Goal: Information Seeking & Learning: Learn about a topic

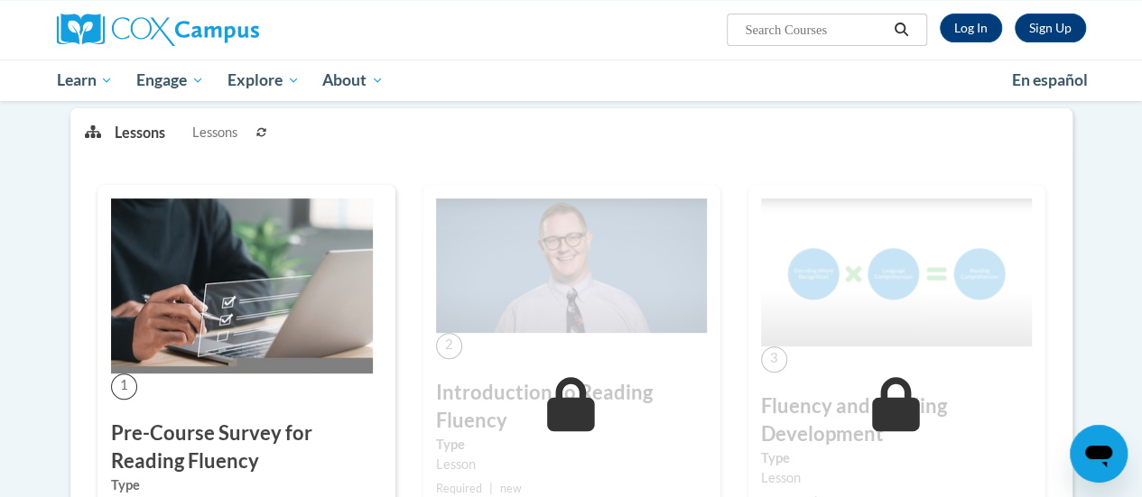
scroll to position [219, 0]
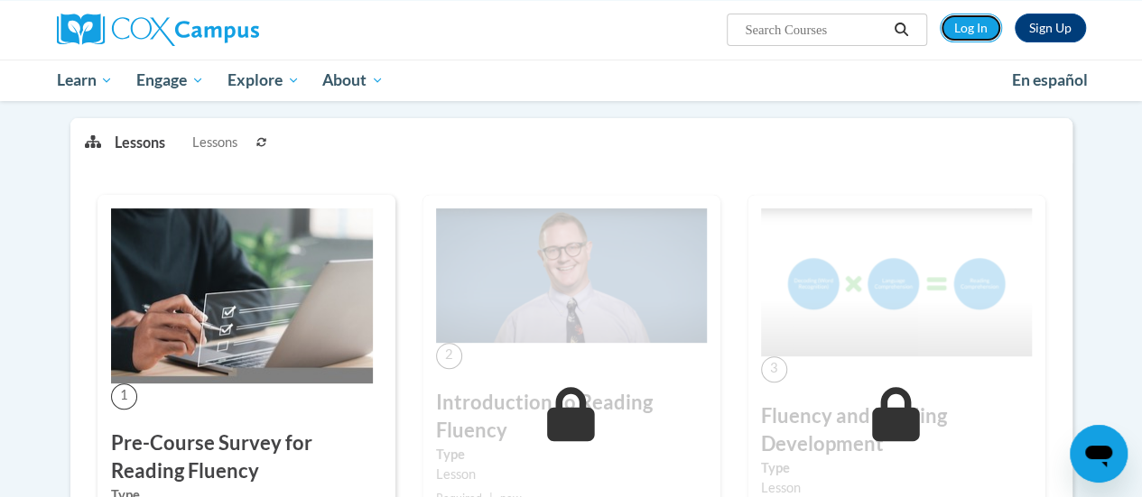
click at [982, 27] on link "Log In" at bounding box center [971, 28] width 62 height 29
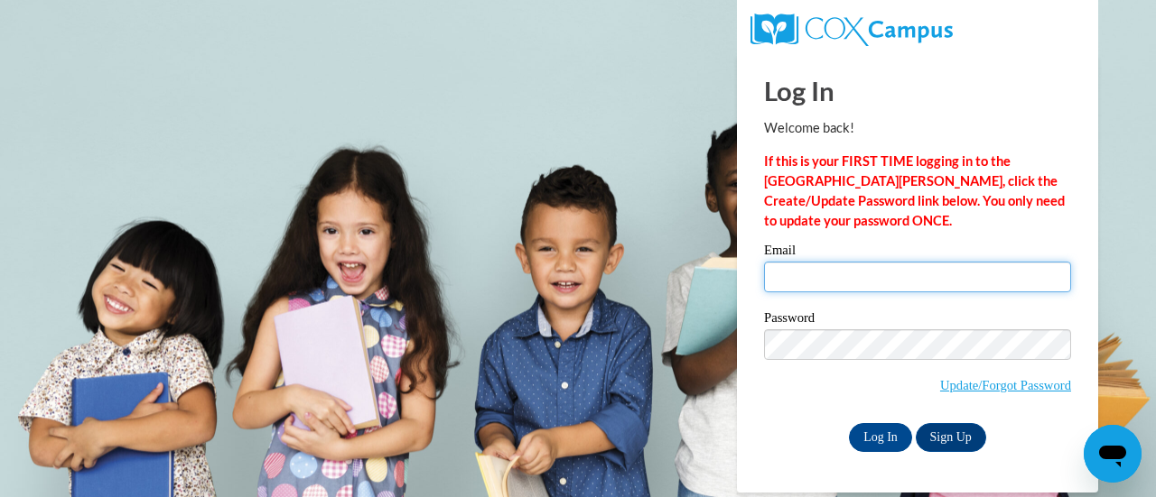
type input "[PERSON_NAME][EMAIL_ADDRESS][PERSON_NAME][DOMAIN_NAME]"
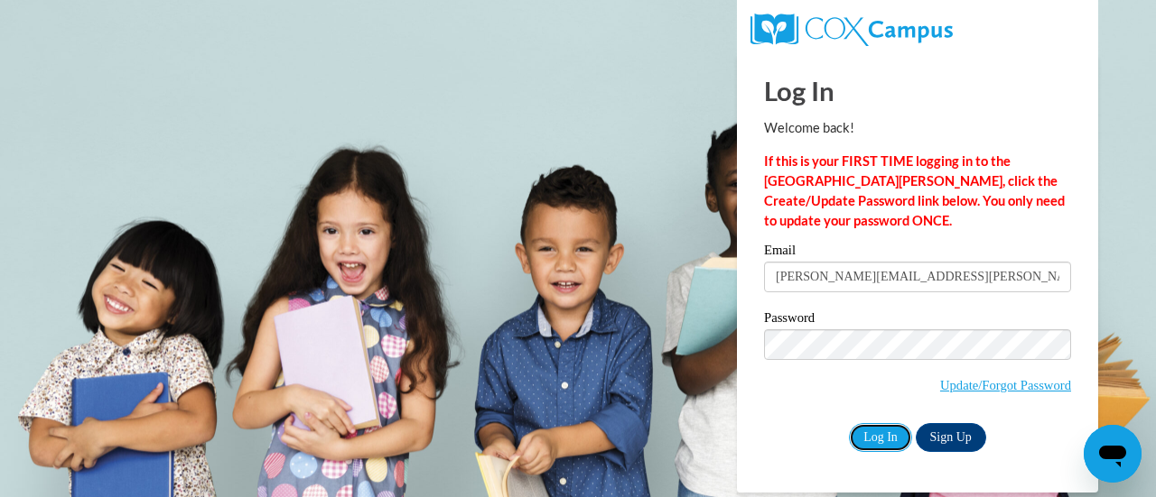
click at [875, 433] on input "Log In" at bounding box center [880, 437] width 63 height 29
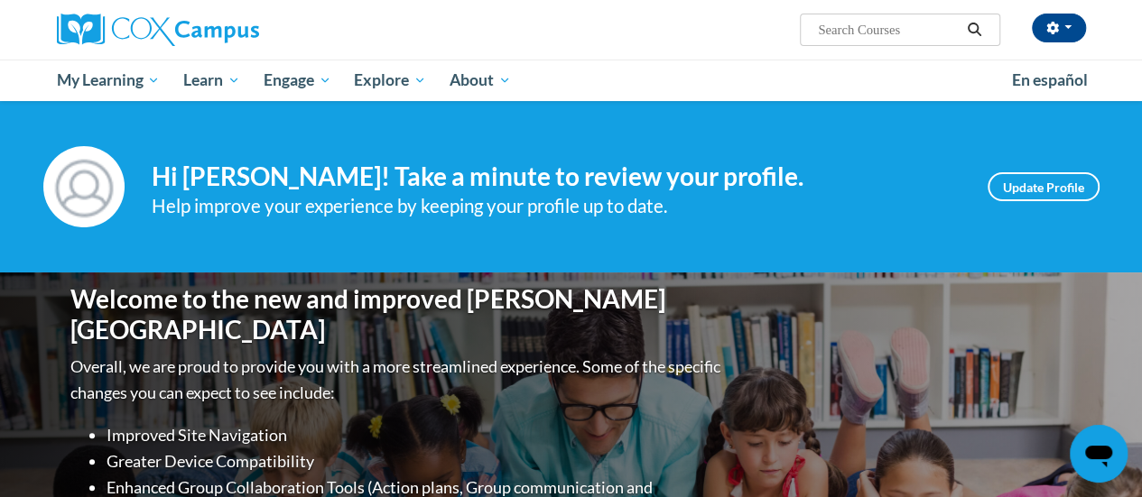
click at [143, 82] on span "My Learning" at bounding box center [108, 81] width 104 height 22
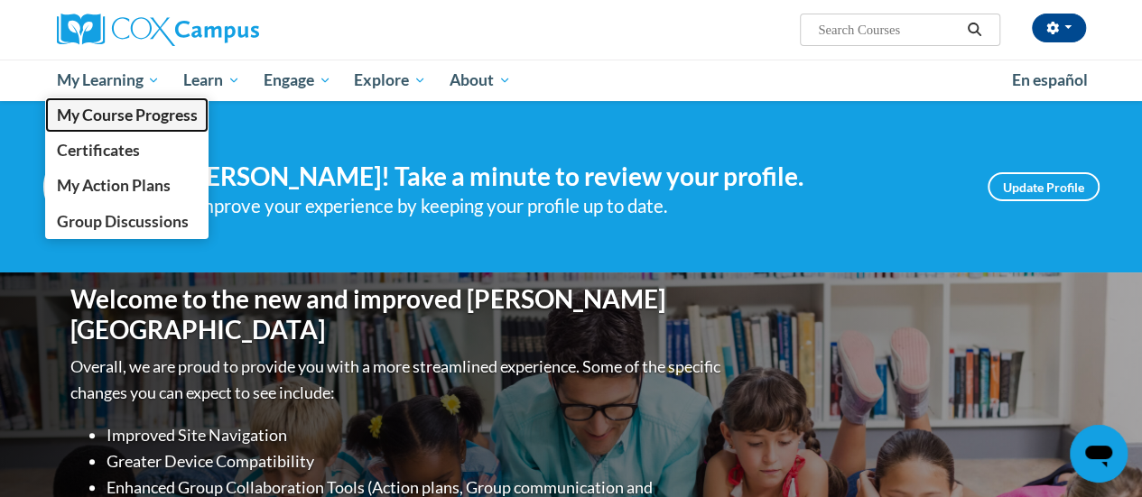
click at [188, 116] on span "My Course Progress" at bounding box center [126, 115] width 141 height 19
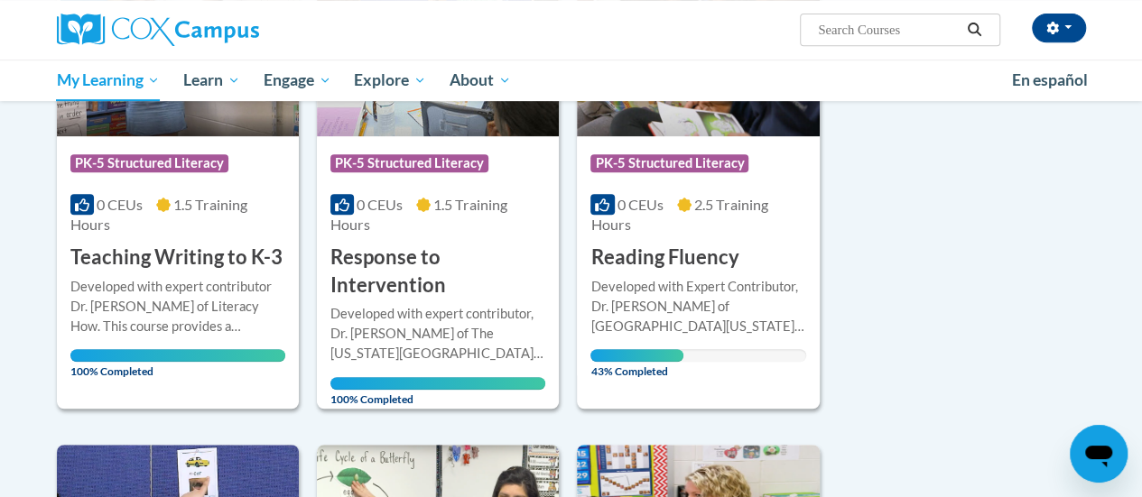
scroll to position [392, 0]
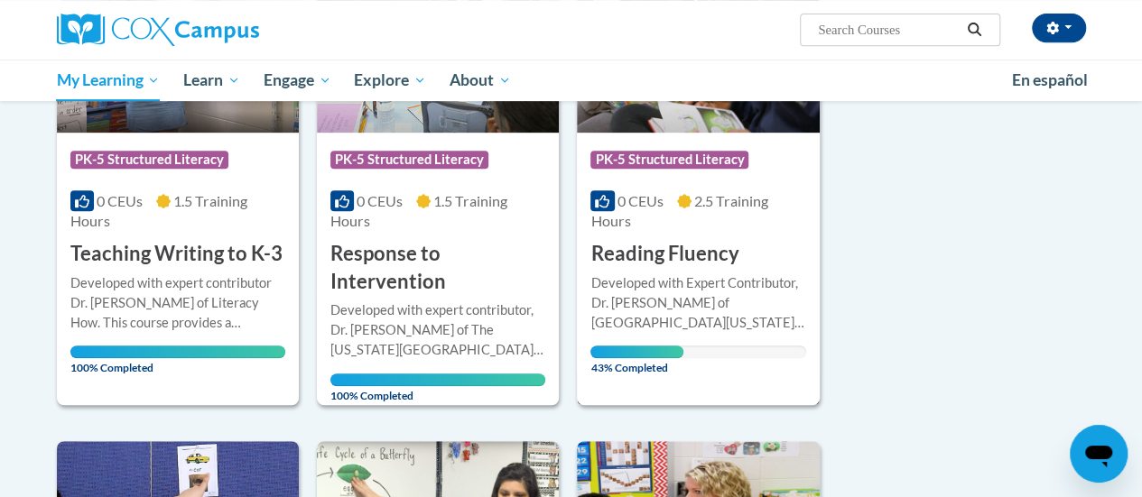
click at [739, 268] on div "More Info Open Developed with Expert Contributor, Dr. [PERSON_NAME] of [GEOGRAP…" at bounding box center [698, 320] width 242 height 105
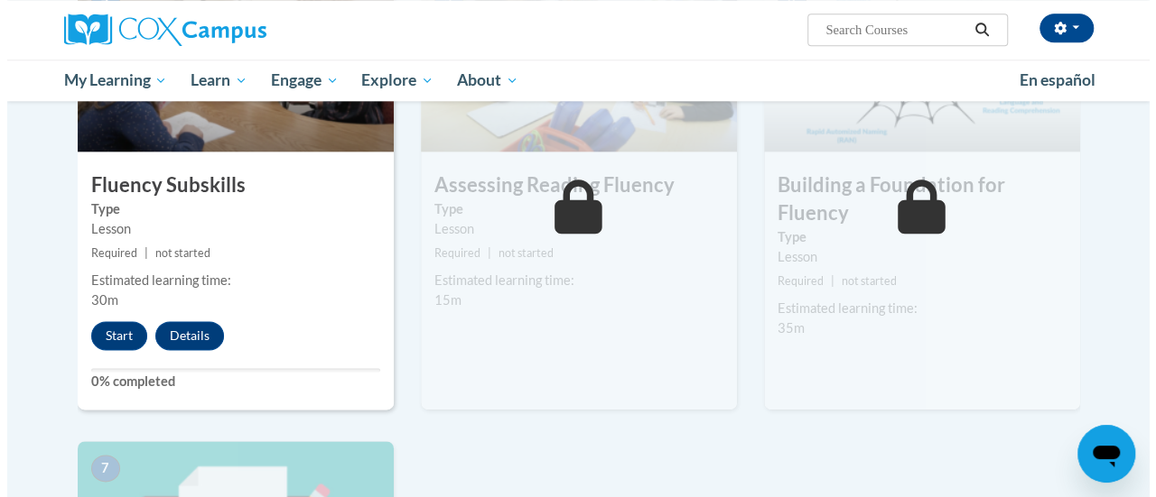
scroll to position [1002, 0]
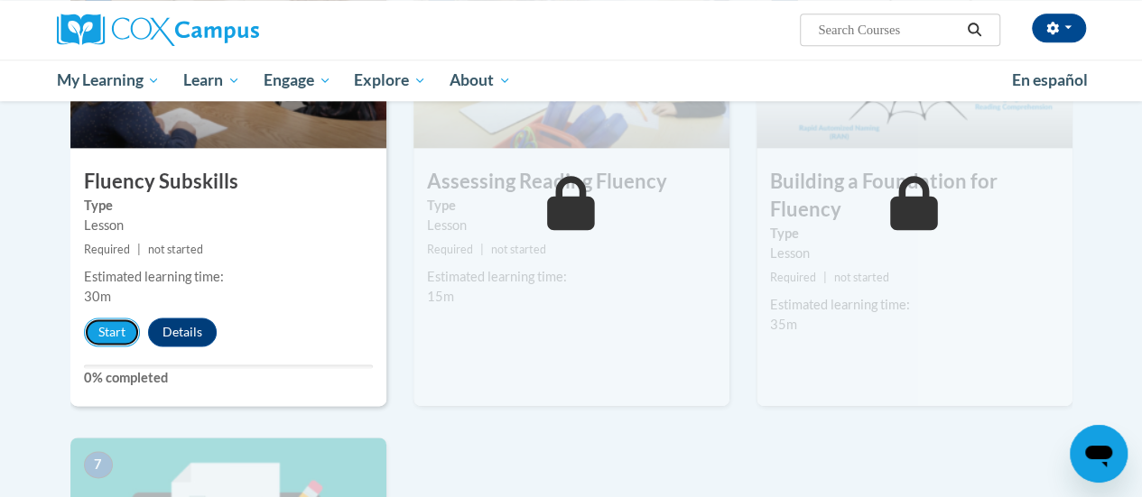
click at [117, 339] on button "Start" at bounding box center [112, 332] width 56 height 29
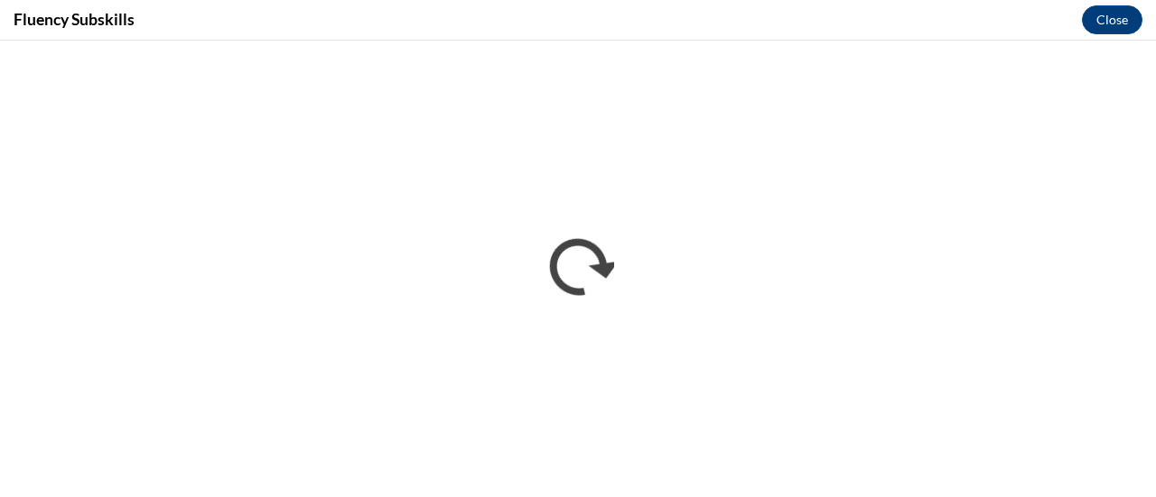
scroll to position [0, 0]
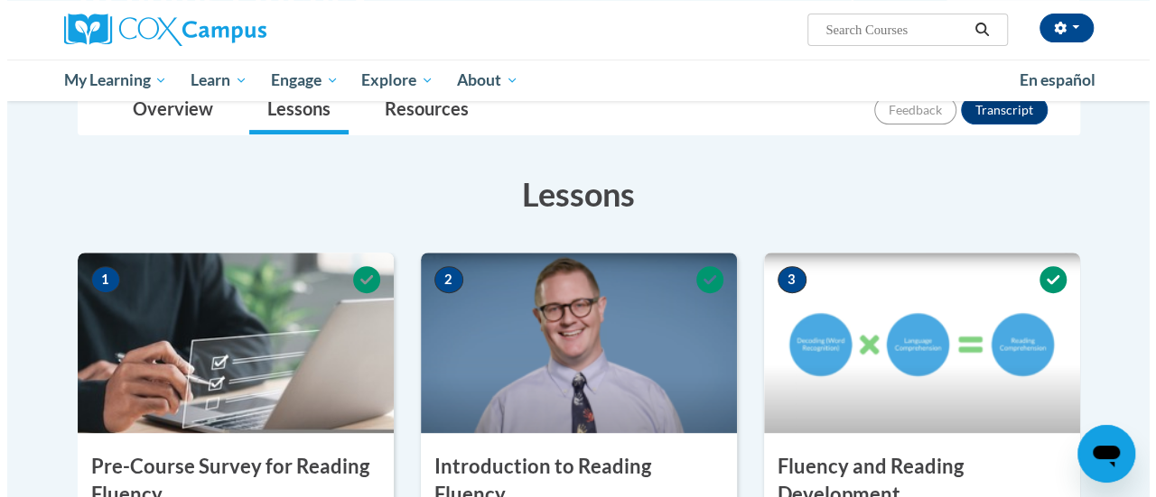
scroll to position [1002, 0]
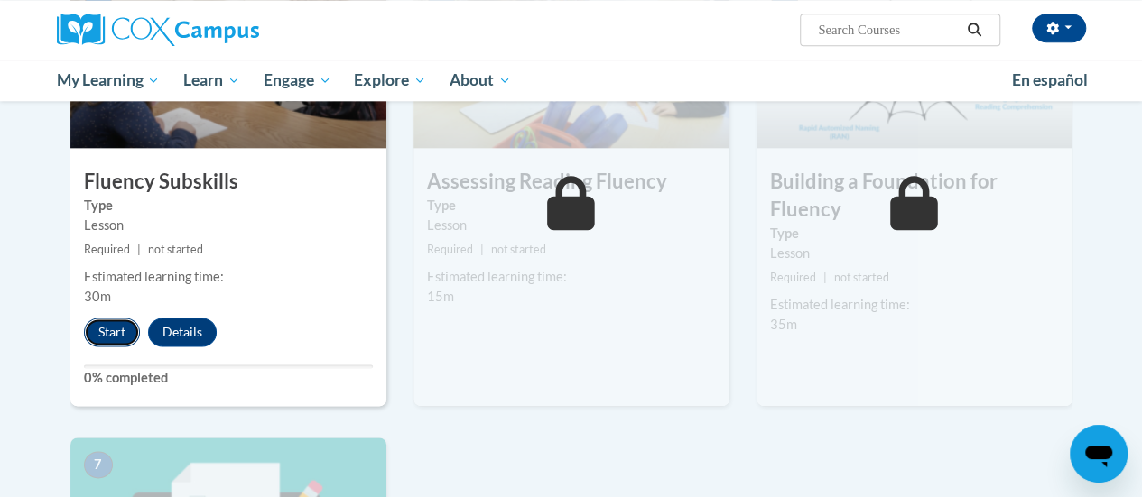
click at [111, 330] on button "Start" at bounding box center [112, 332] width 56 height 29
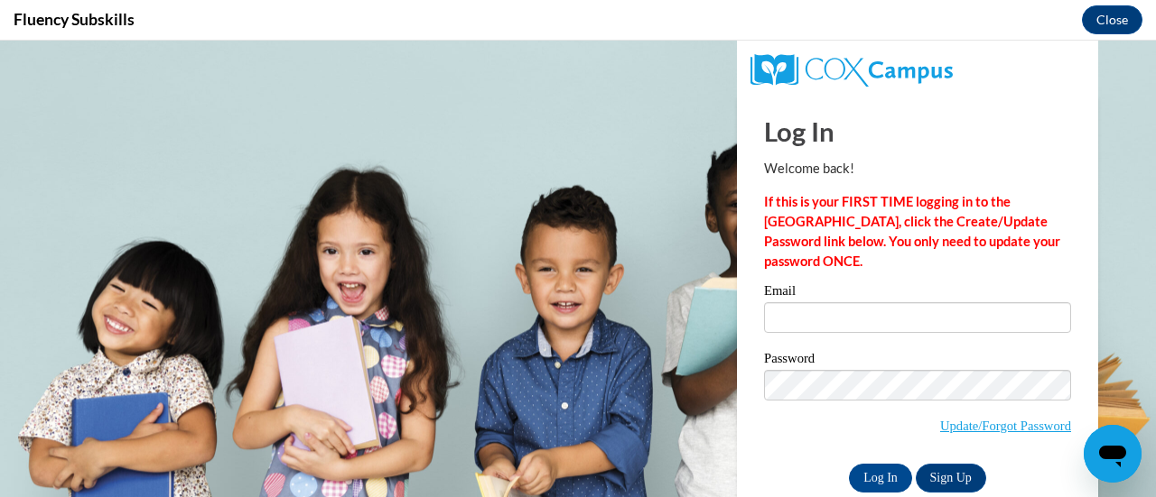
scroll to position [0, 0]
type input "[PERSON_NAME][EMAIL_ADDRESS][DOMAIN_NAME]"
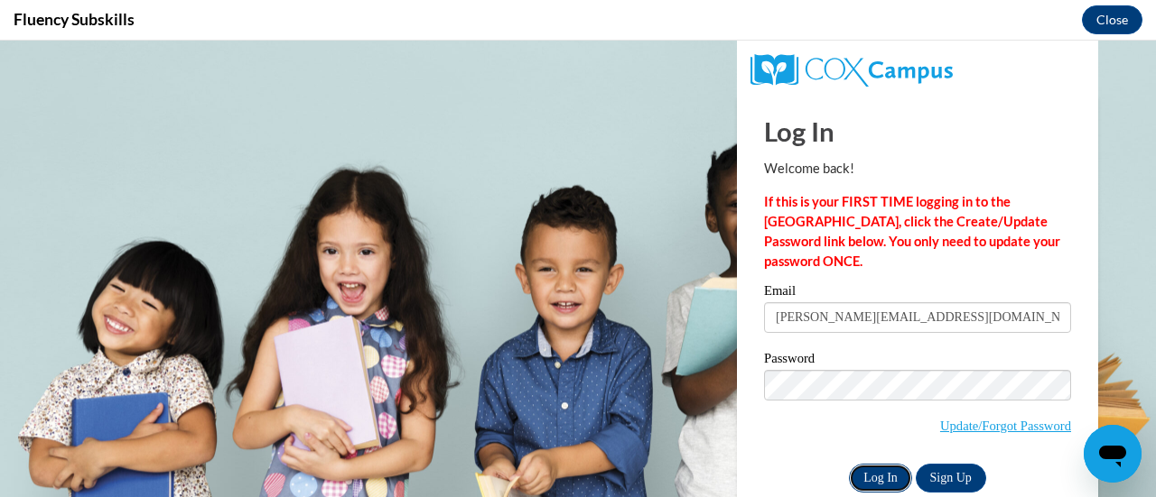
click at [881, 475] on input "Log In" at bounding box center [880, 478] width 63 height 29
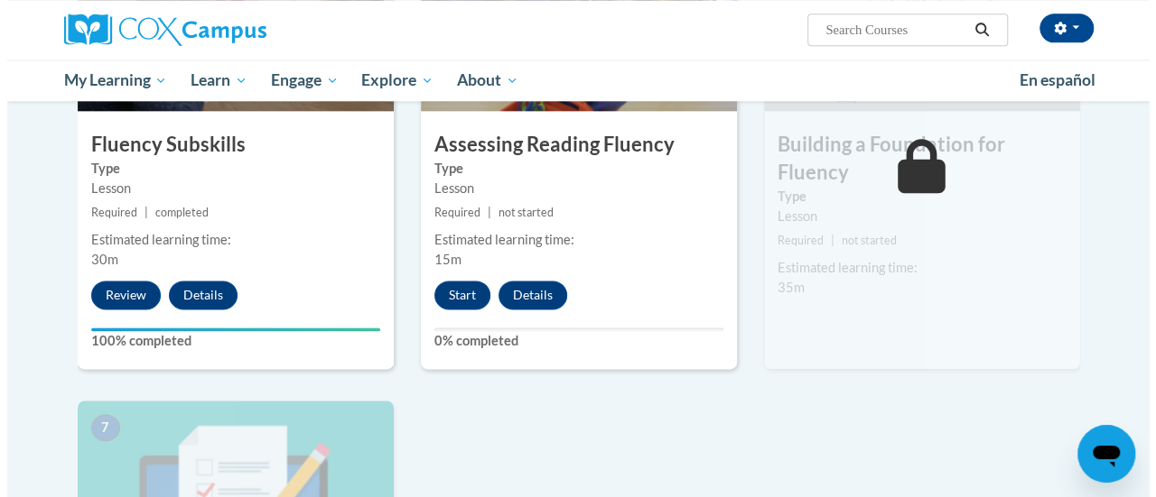
scroll to position [1020, 0]
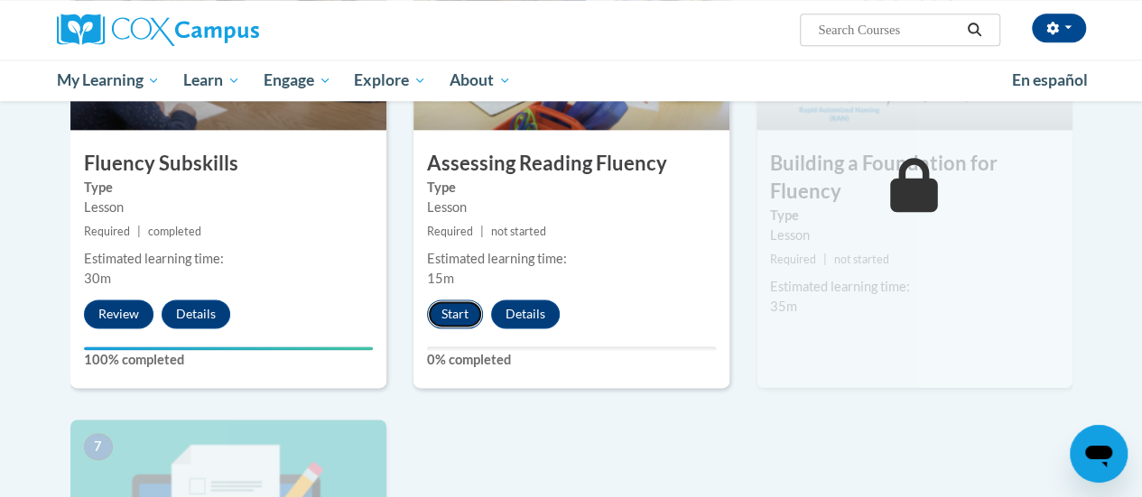
click at [478, 319] on button "Start" at bounding box center [455, 314] width 56 height 29
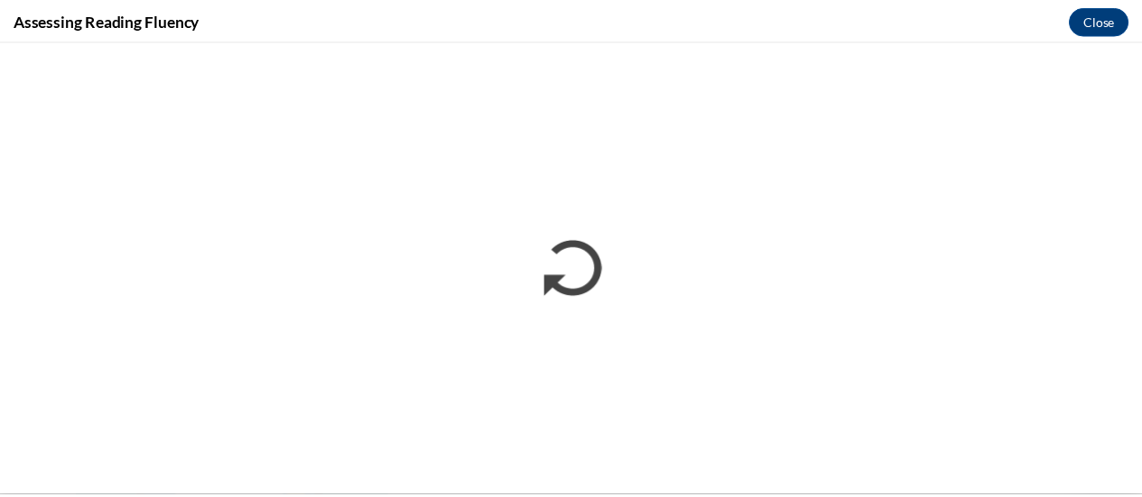
scroll to position [0, 0]
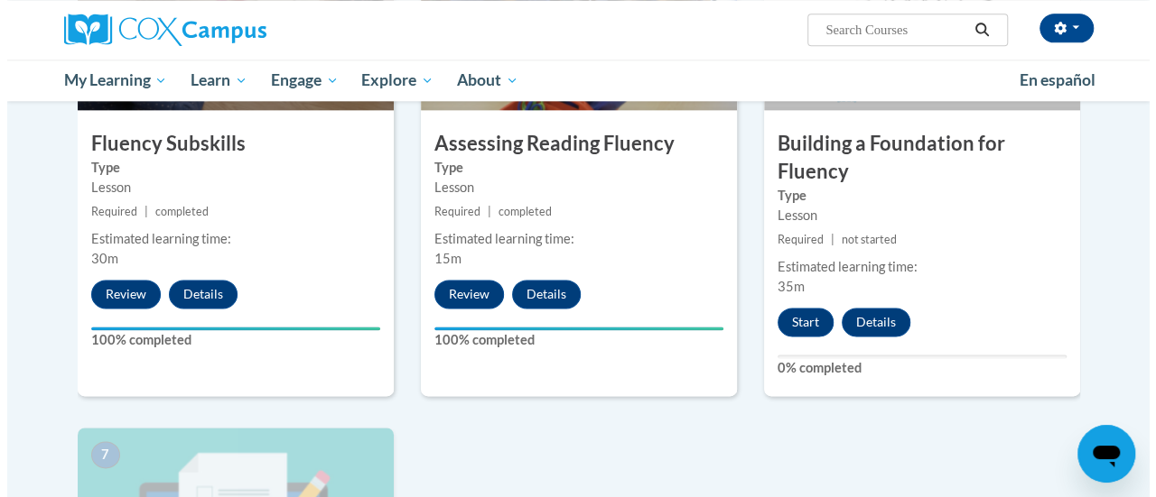
scroll to position [1051, 0]
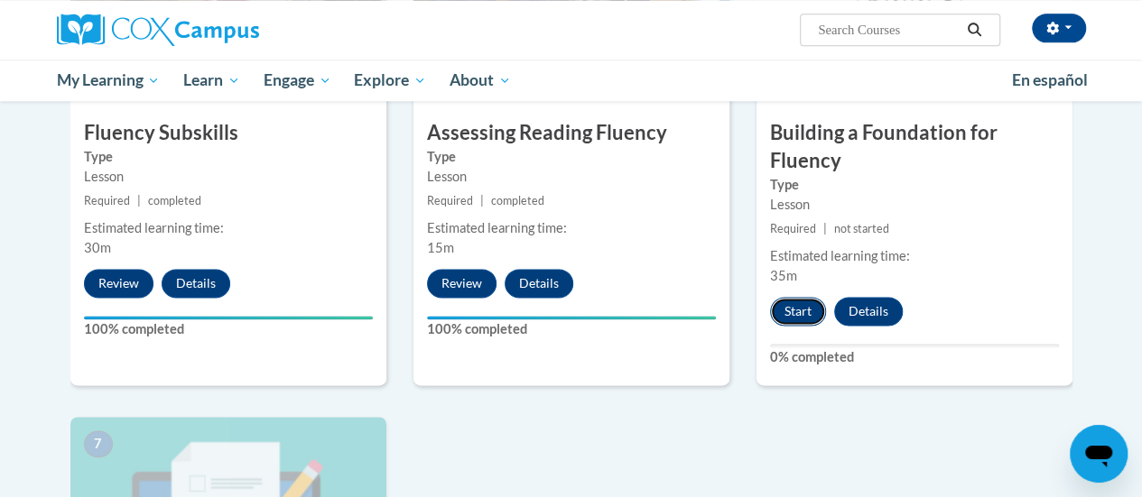
click at [795, 314] on button "Start" at bounding box center [798, 311] width 56 height 29
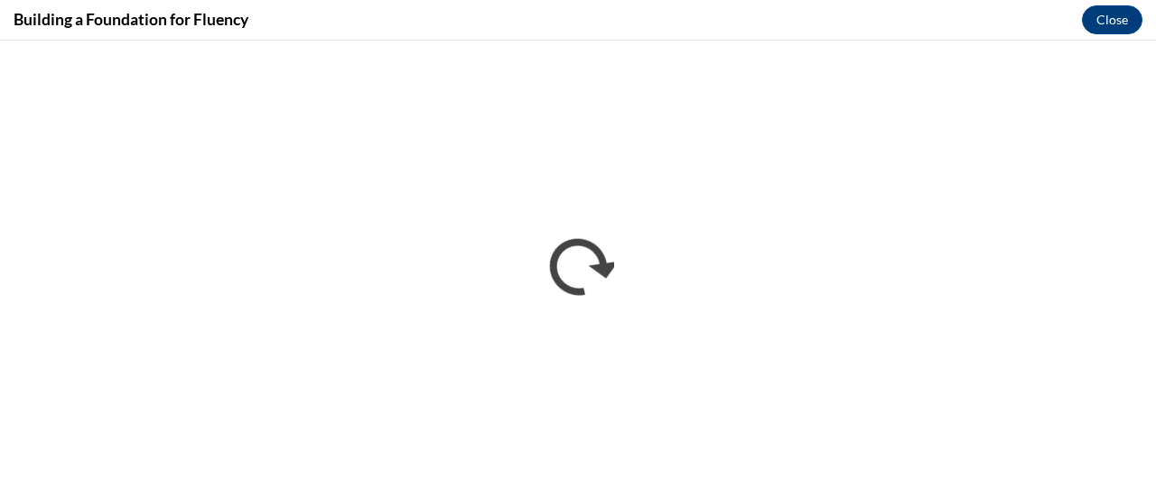
scroll to position [0, 0]
